Goal: Find specific page/section: Find specific page/section

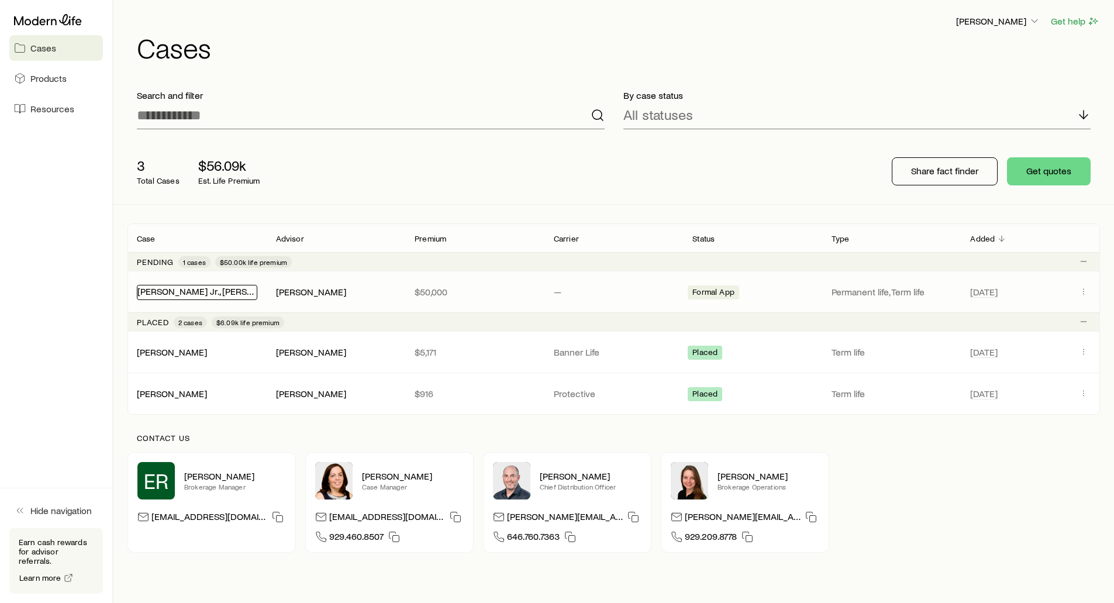
click at [147, 291] on link "[PERSON_NAME] Jr., [PERSON_NAME]" at bounding box center [214, 290] width 155 height 11
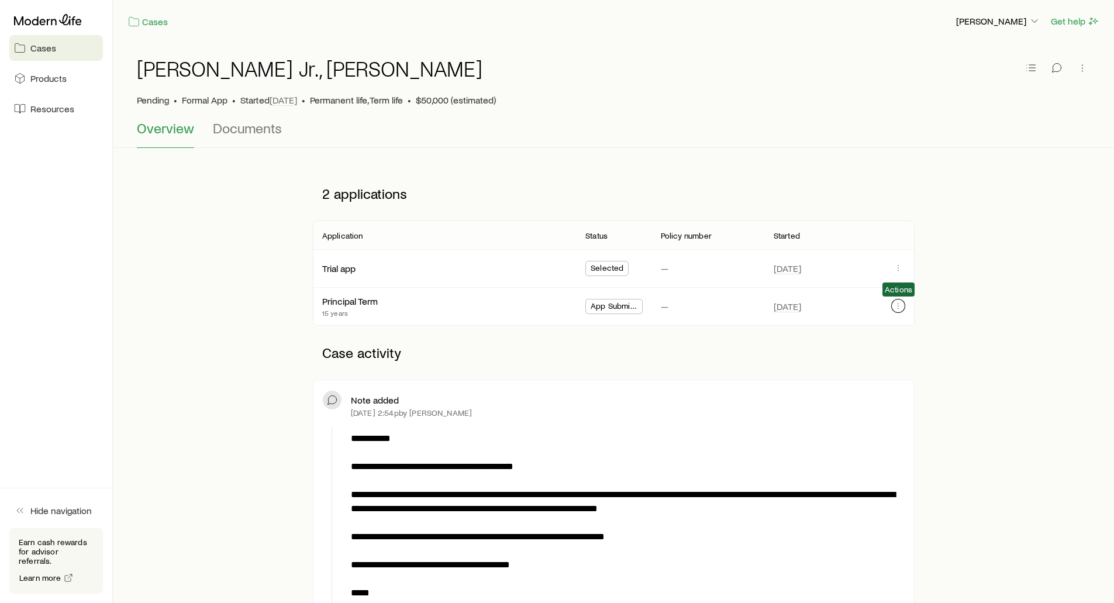
click at [898, 311] on button "button" at bounding box center [898, 306] width 14 height 14
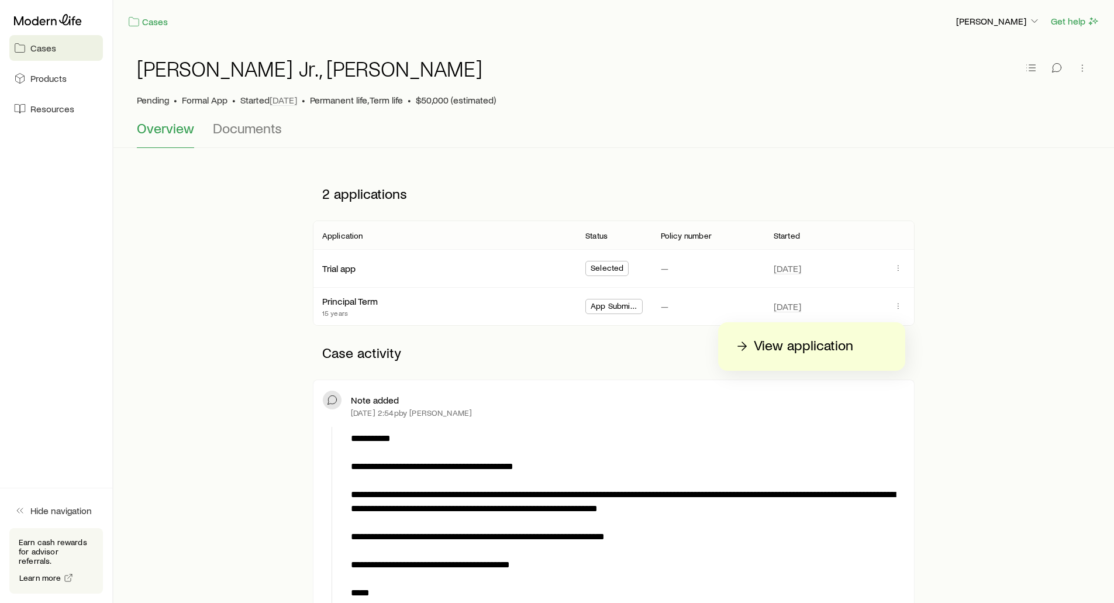
click at [802, 344] on p "View application" at bounding box center [803, 346] width 99 height 19
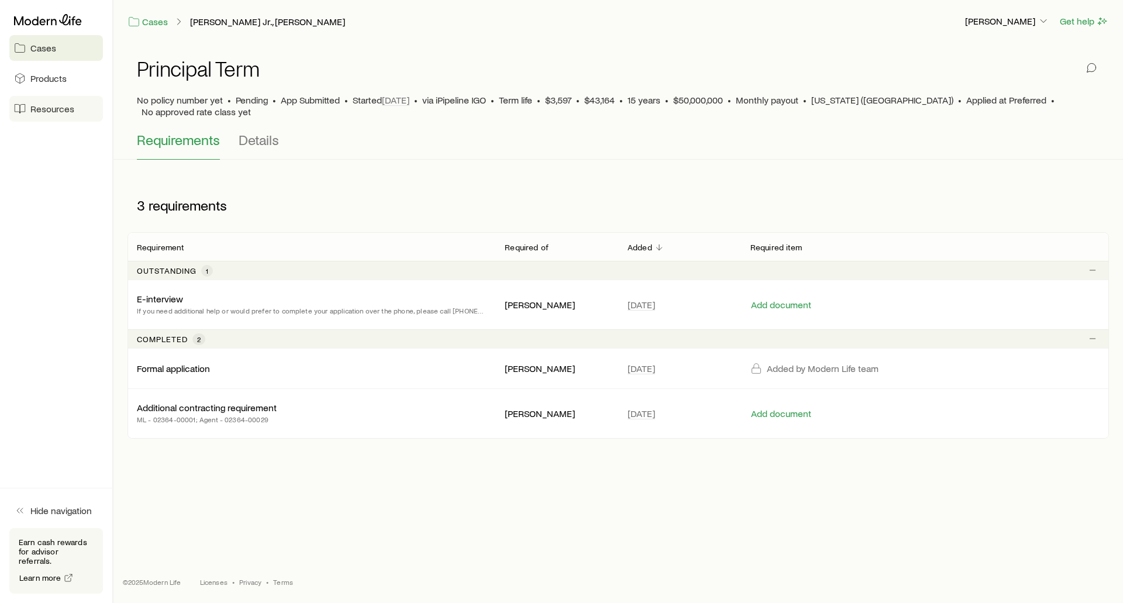
click at [39, 108] on span "Resources" at bounding box center [52, 109] width 44 height 12
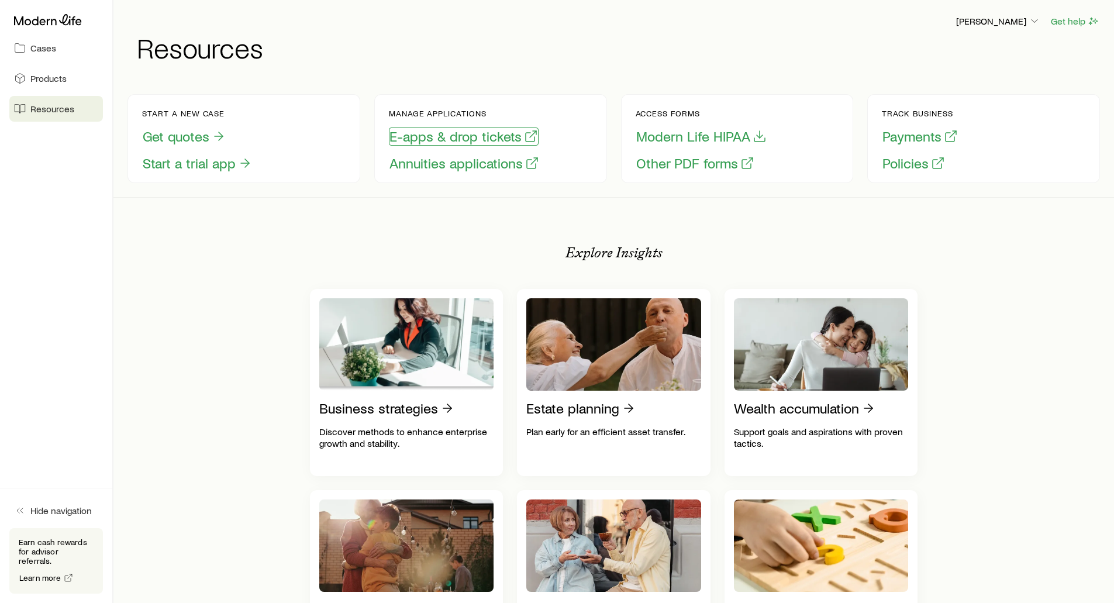
click at [449, 136] on button "E-apps & drop tickets" at bounding box center [464, 137] width 150 height 18
